Goal: Information Seeking & Learning: Learn about a topic

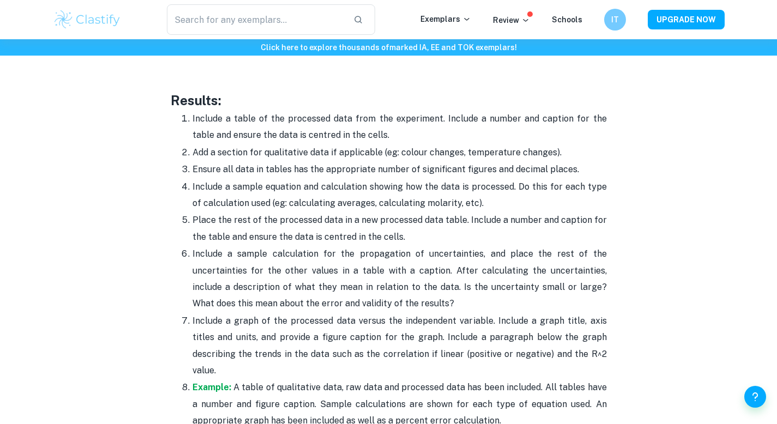
scroll to position [2464, 0]
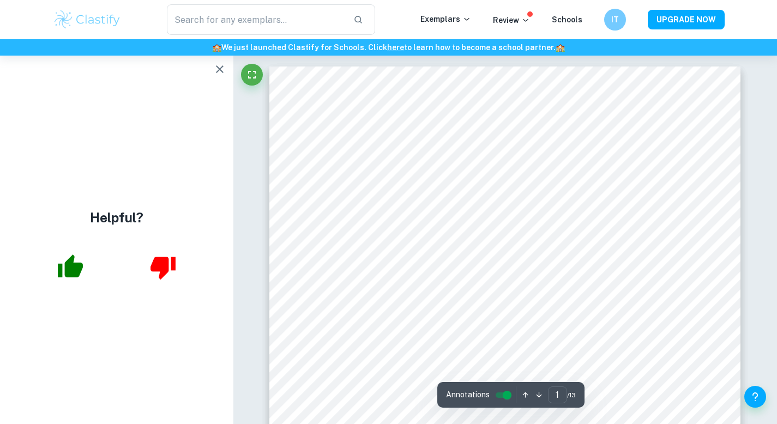
click at [217, 69] on icon "button" at bounding box center [219, 69] width 13 height 13
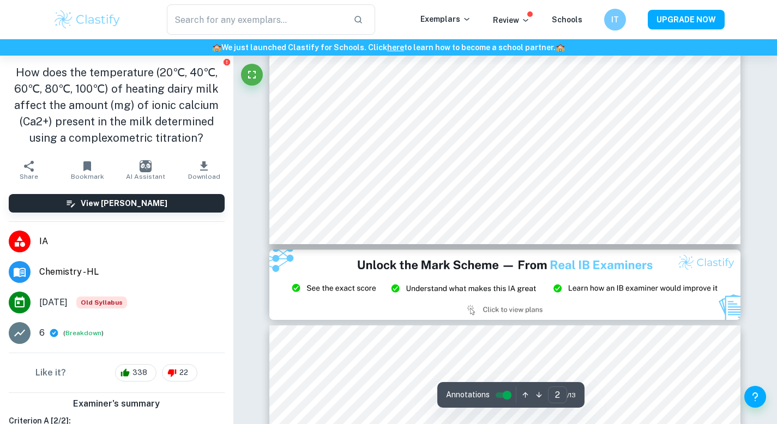
type input "3"
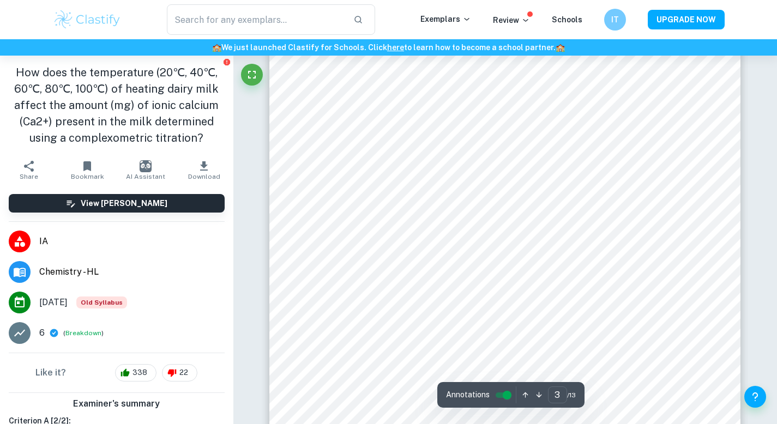
scroll to position [1502, 0]
